Goal: Transaction & Acquisition: Download file/media

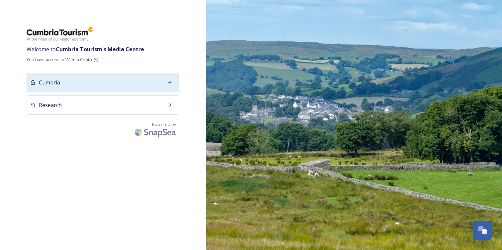
click at [85, 81] on div "Cumbria" at bounding box center [103, 82] width 153 height 19
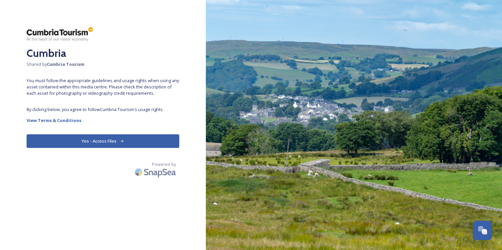
click at [113, 140] on button "Yes - Access Files" at bounding box center [103, 141] width 153 height 14
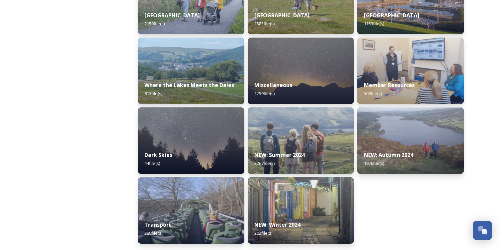
scroll to position [208, 0]
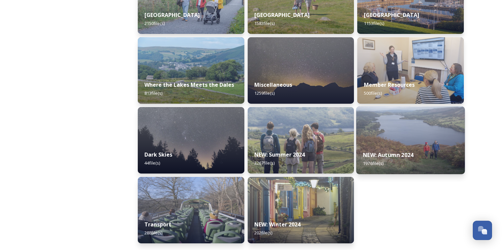
click at [391, 154] on strong "NEW: Autumn 2024" at bounding box center [388, 154] width 50 height 7
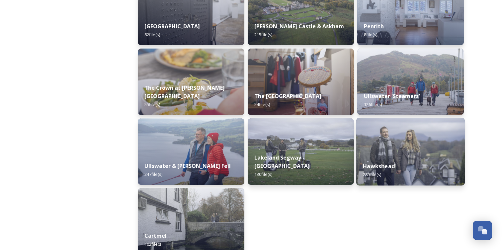
scroll to position [239, 0]
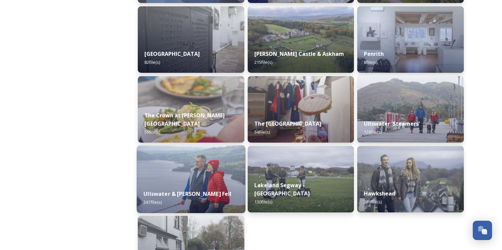
click at [202, 182] on img at bounding box center [191, 179] width 109 height 68
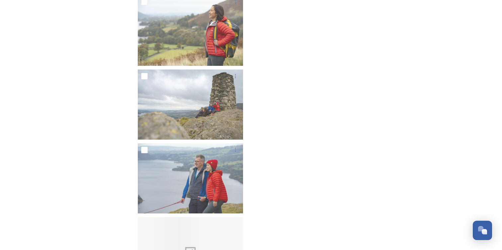
scroll to position [6596, 0]
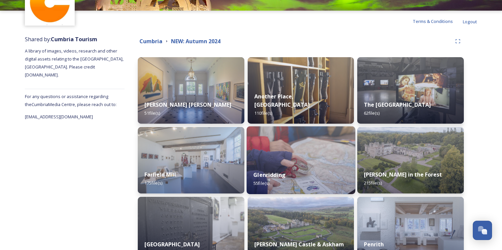
scroll to position [53, 0]
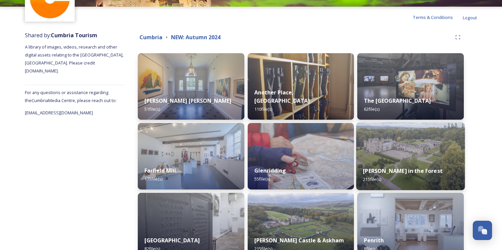
click at [412, 159] on img at bounding box center [410, 156] width 109 height 68
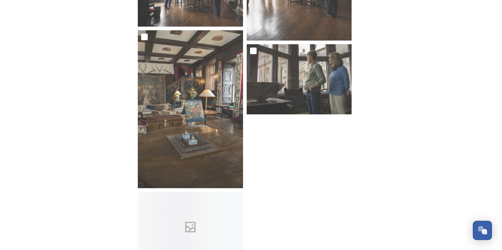
scroll to position [6051, 0]
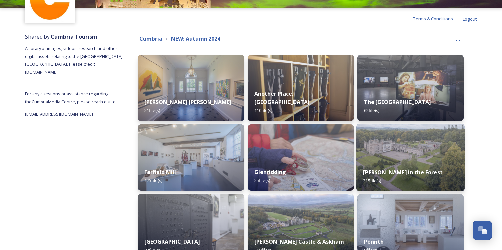
scroll to position [54, 0]
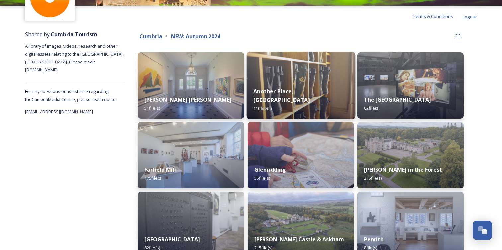
click at [305, 91] on div "Another Place, The Lake 110 file(s)" at bounding box center [300, 100] width 109 height 39
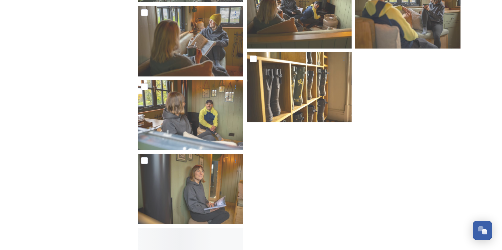
scroll to position [3056, 0]
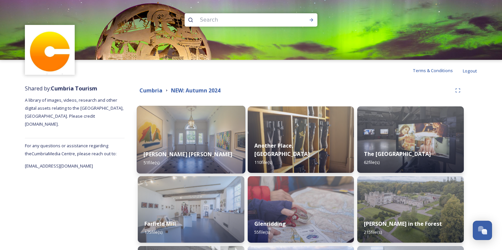
click at [194, 129] on img at bounding box center [191, 140] width 109 height 68
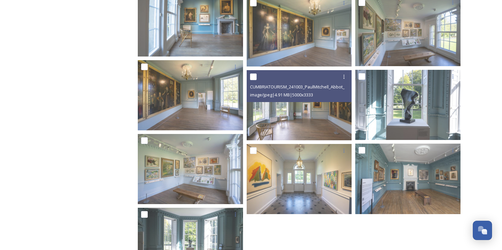
scroll to position [1293, 0]
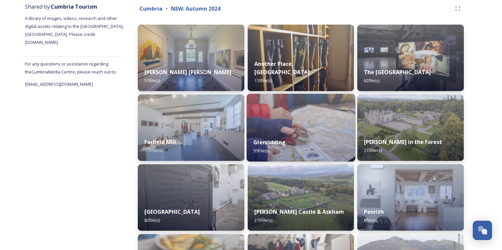
scroll to position [82, 0]
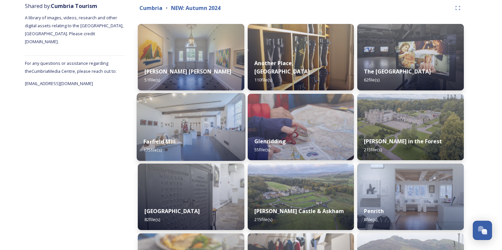
click at [194, 124] on img at bounding box center [191, 127] width 109 height 68
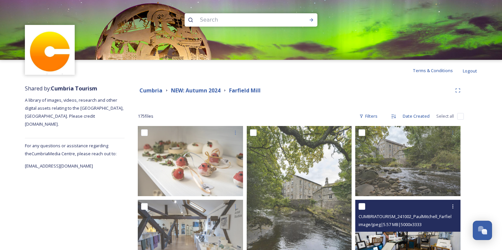
scroll to position [4, 0]
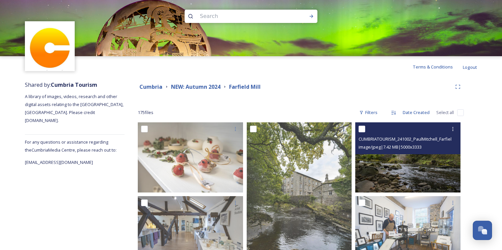
click at [428, 169] on img at bounding box center [407, 157] width 105 height 70
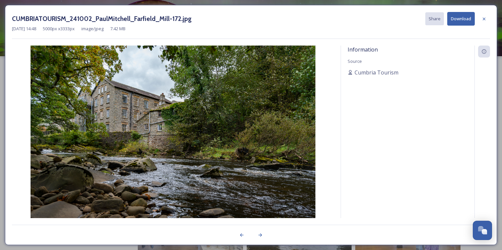
click at [457, 18] on button "Download" at bounding box center [461, 19] width 28 height 14
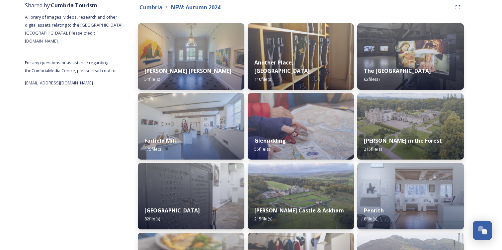
scroll to position [79, 0]
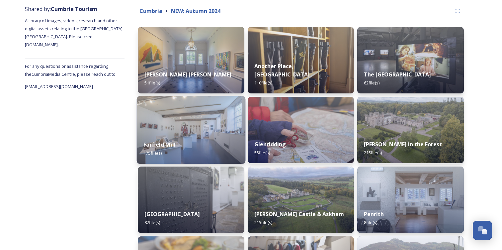
click at [185, 132] on img at bounding box center [191, 130] width 109 height 68
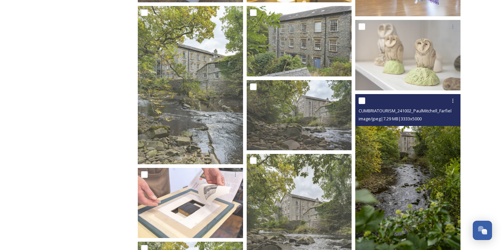
scroll to position [416, 0]
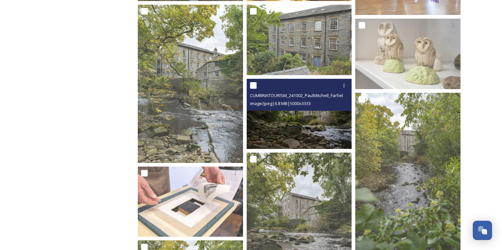
click at [332, 138] on img at bounding box center [299, 114] width 105 height 70
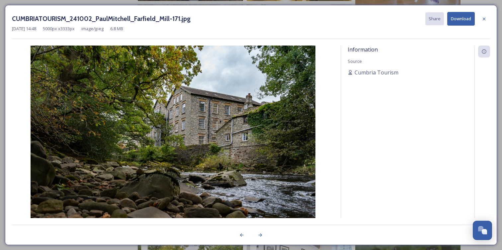
click at [458, 19] on button "Download" at bounding box center [461, 19] width 28 height 14
click at [483, 20] on icon at bounding box center [483, 18] width 5 height 5
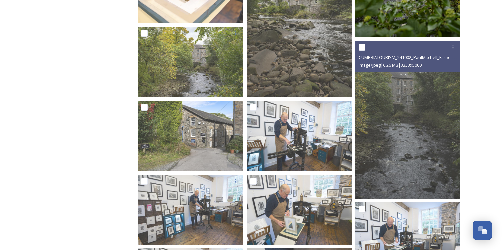
scroll to position [631, 0]
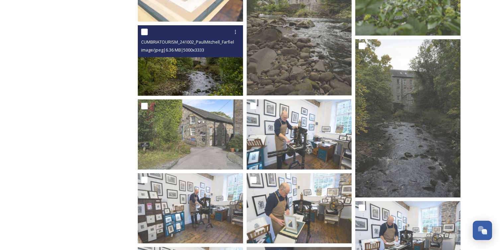
click at [208, 78] on img at bounding box center [190, 60] width 105 height 70
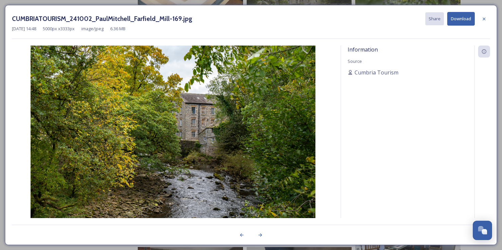
click at [462, 18] on button "Download" at bounding box center [461, 19] width 28 height 14
click at [457, 19] on button "Download" at bounding box center [461, 19] width 28 height 14
click at [485, 18] on icon at bounding box center [484, 18] width 3 height 3
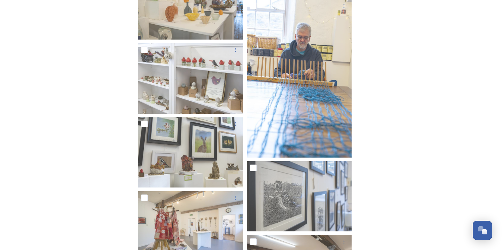
scroll to position [5251, 0]
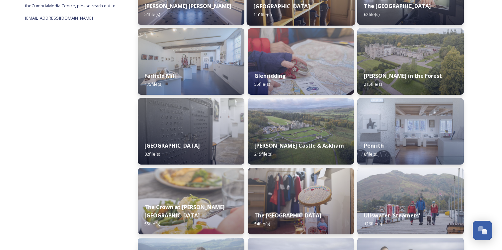
scroll to position [151, 0]
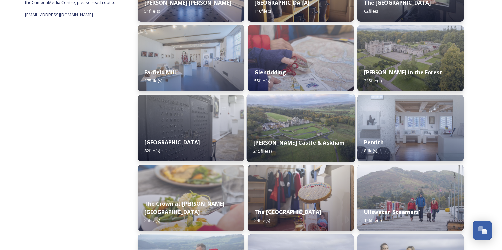
click at [309, 130] on img at bounding box center [300, 128] width 109 height 68
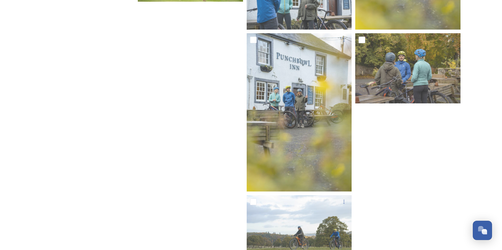
scroll to position [5640, 0]
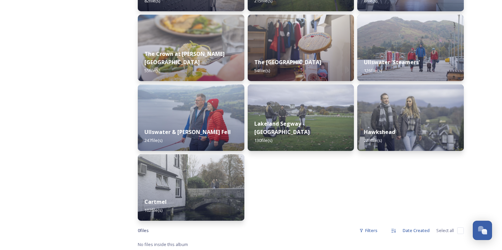
scroll to position [302, 0]
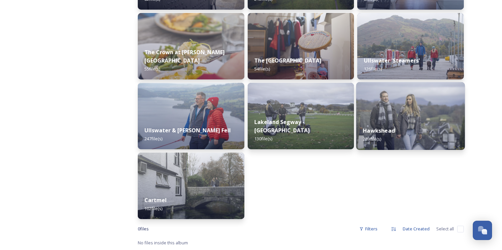
click at [402, 115] on img at bounding box center [410, 116] width 109 height 68
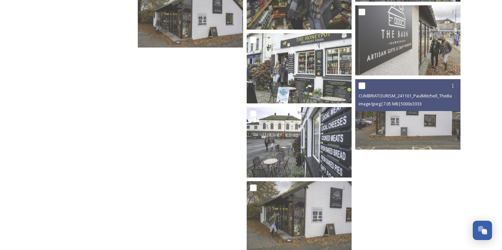
scroll to position [3105, 0]
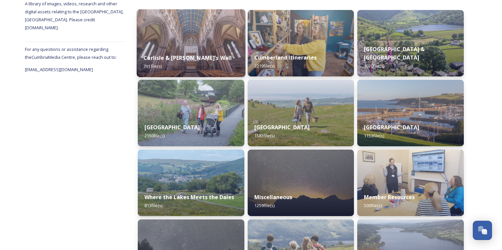
scroll to position [97, 0]
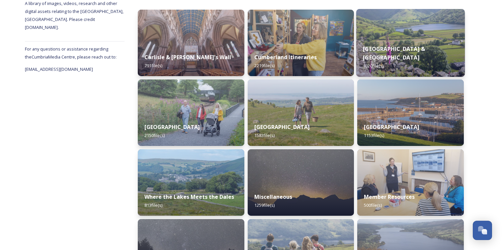
click at [403, 40] on img at bounding box center [410, 43] width 109 height 68
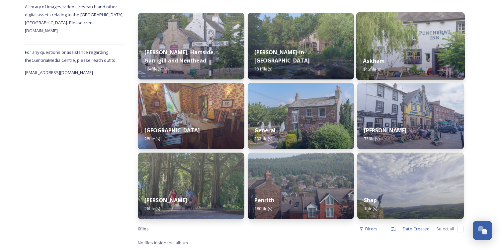
scroll to position [68, 0]
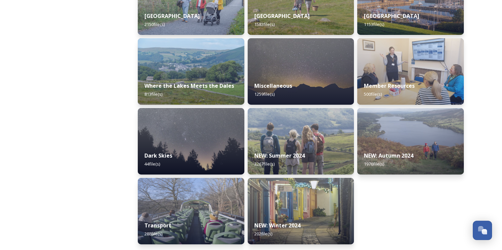
scroll to position [208, 0]
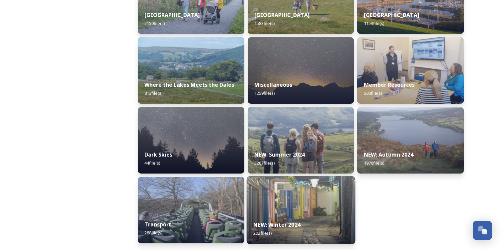
click at [292, 207] on img at bounding box center [300, 210] width 109 height 68
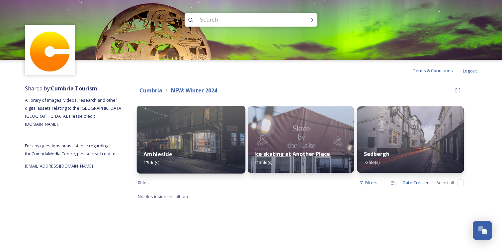
click at [197, 149] on div "Ambleside 17 file(s)" at bounding box center [191, 158] width 109 height 30
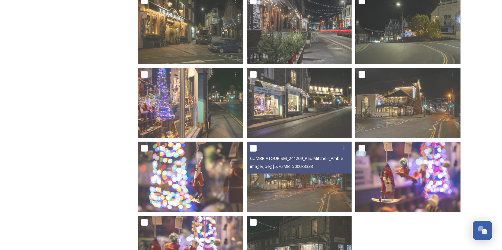
scroll to position [280, 0]
